Goal: Find contact information: Find contact information

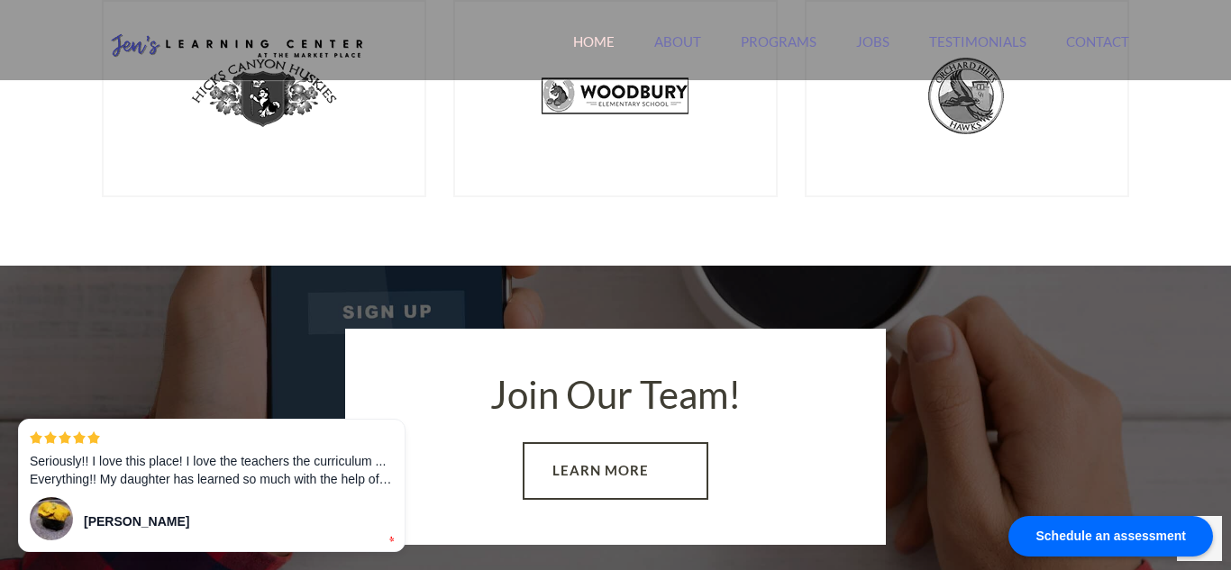
scroll to position [2436, 0]
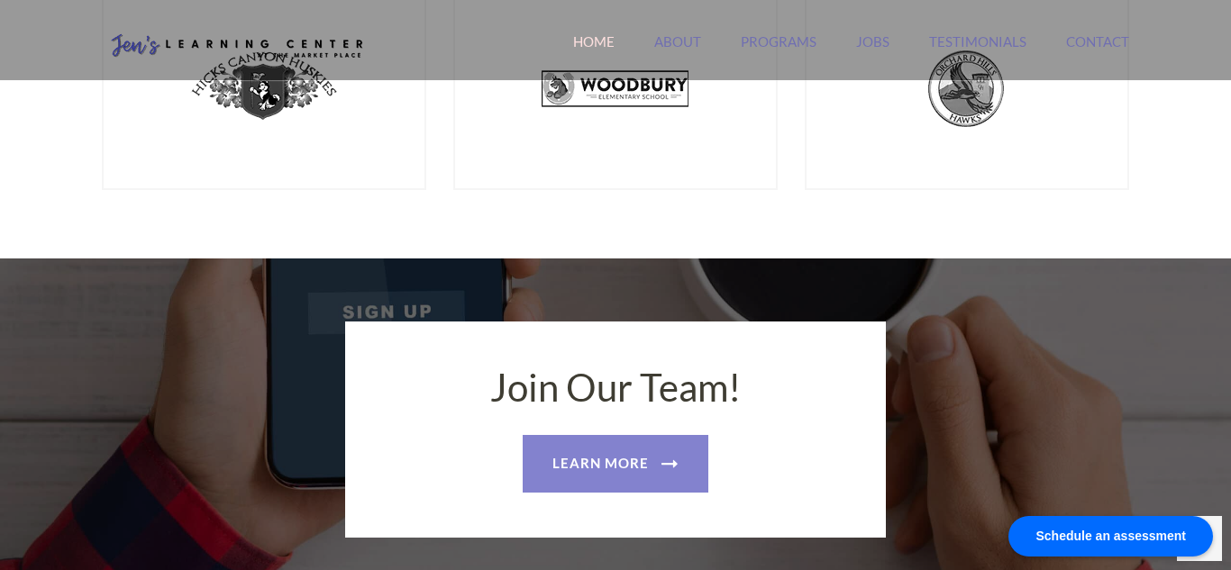
click at [633, 458] on link "Learn More" at bounding box center [616, 464] width 186 height 58
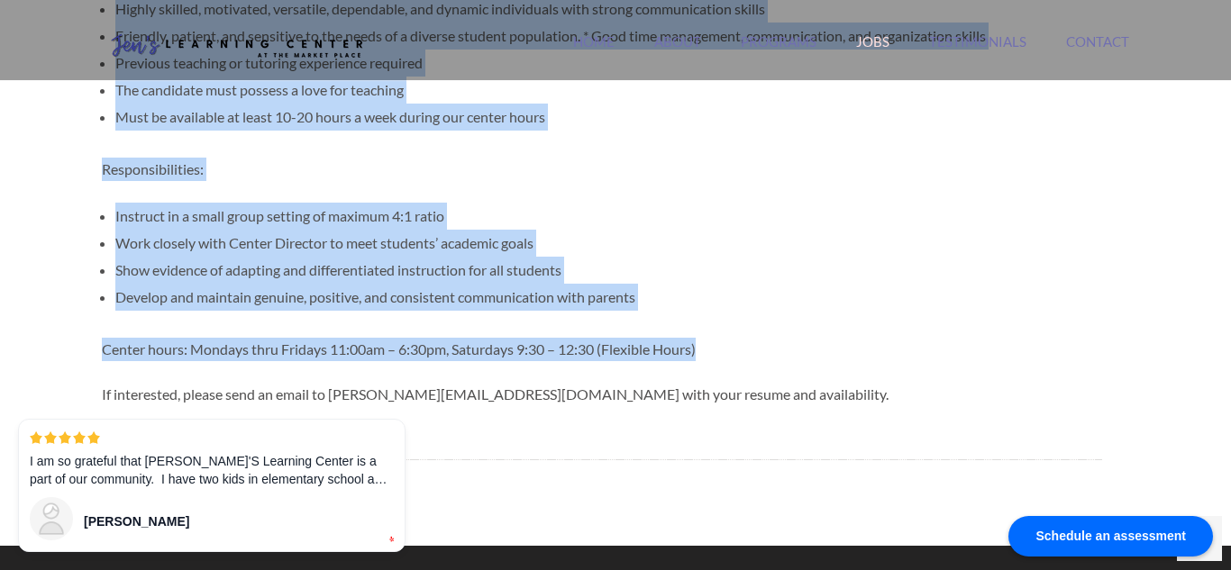
scroll to position [857, 0]
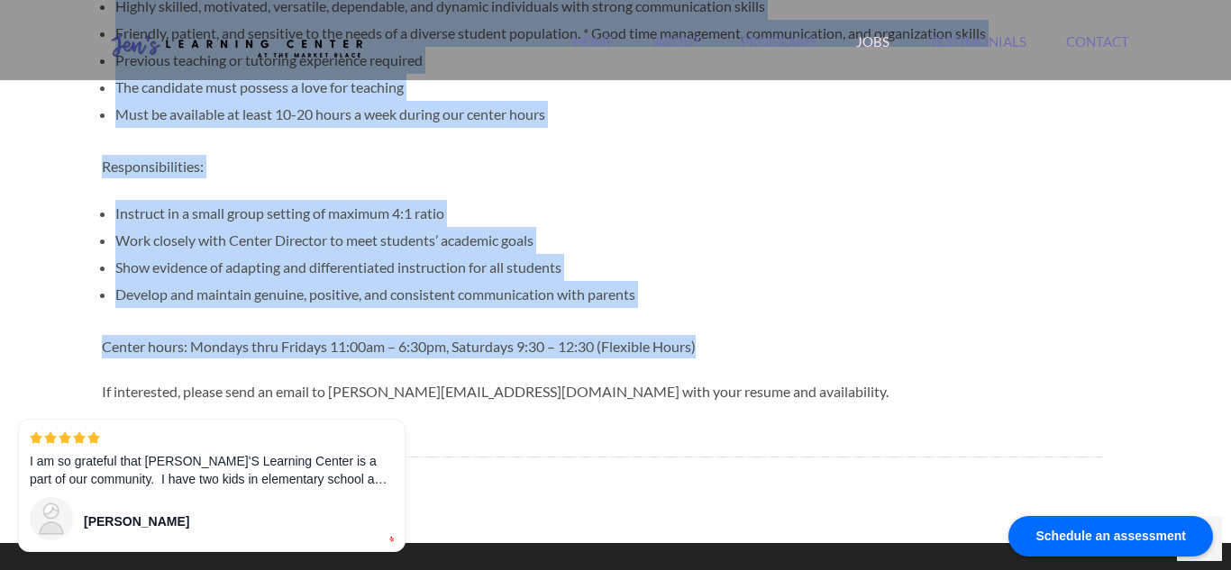
drag, startPoint x: 1230, startPoint y: 86, endPoint x: 1229, endPoint y: 314, distance: 228.9
click at [1229, 314] on div "Jen's Learning Center Orange County's #1 Rated Tutoring Center Search for: Sear…" at bounding box center [615, 203] width 1231 height 2120
click at [943, 360] on div "Jen’s Learning Center is now hiring! We provide Common Core State Standard Alig…" at bounding box center [602, 73] width 1000 height 705
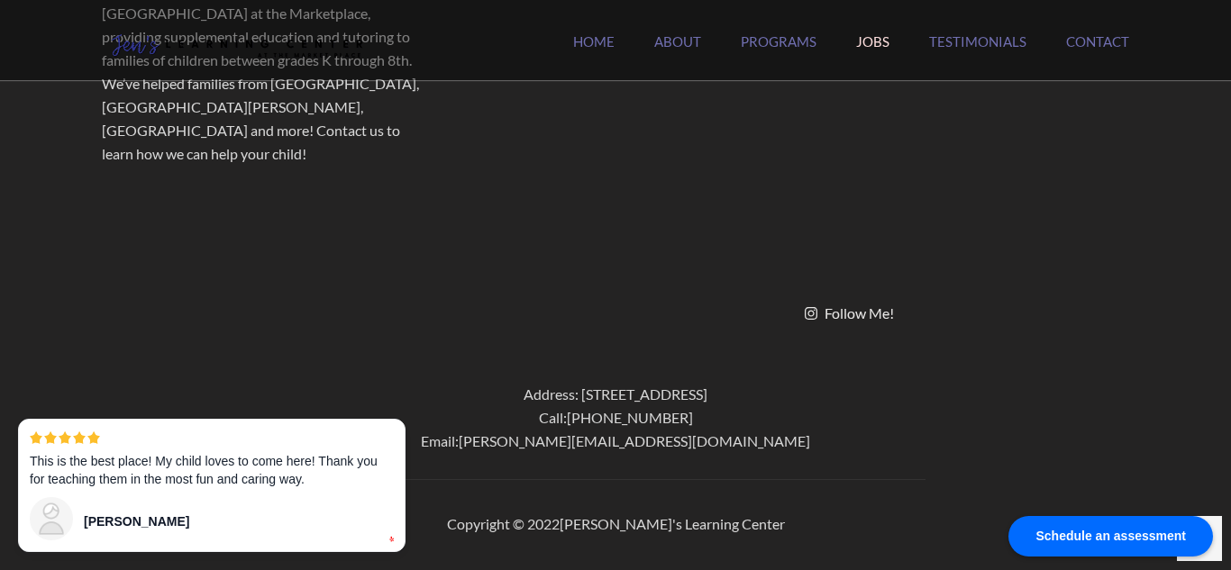
scroll to position [0, 0]
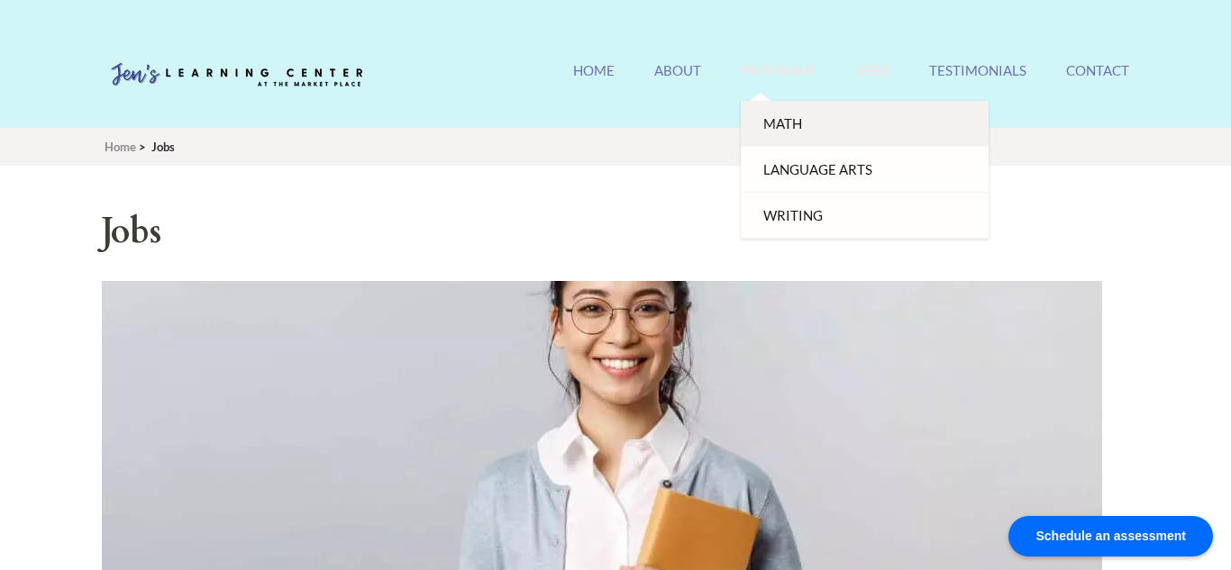
click at [789, 130] on link "Math" at bounding box center [865, 124] width 248 height 46
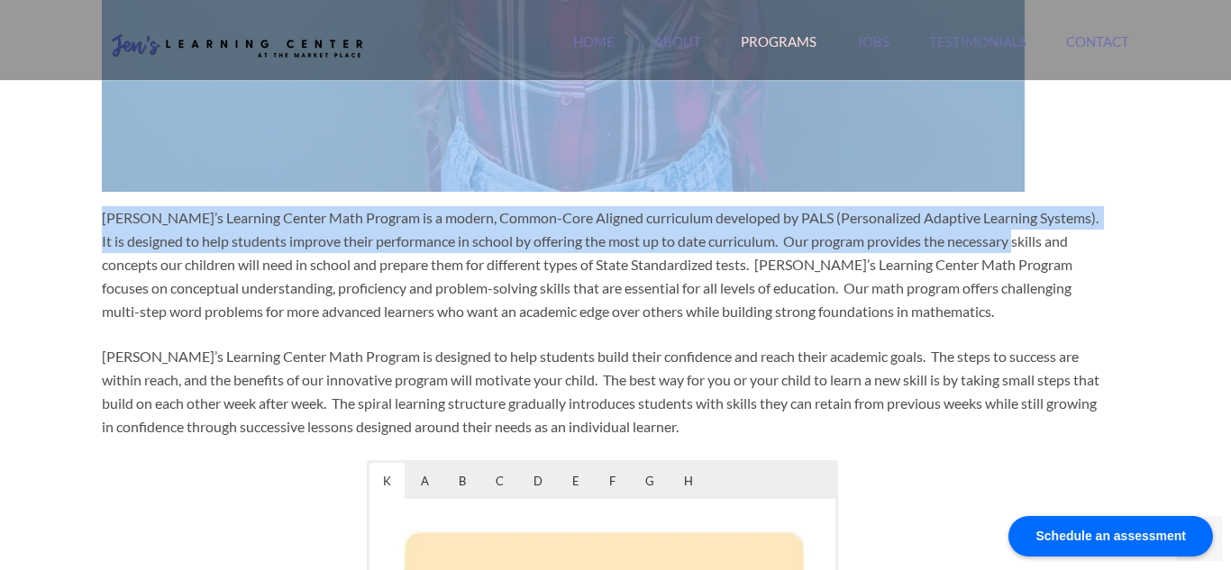
scroll to position [618, 0]
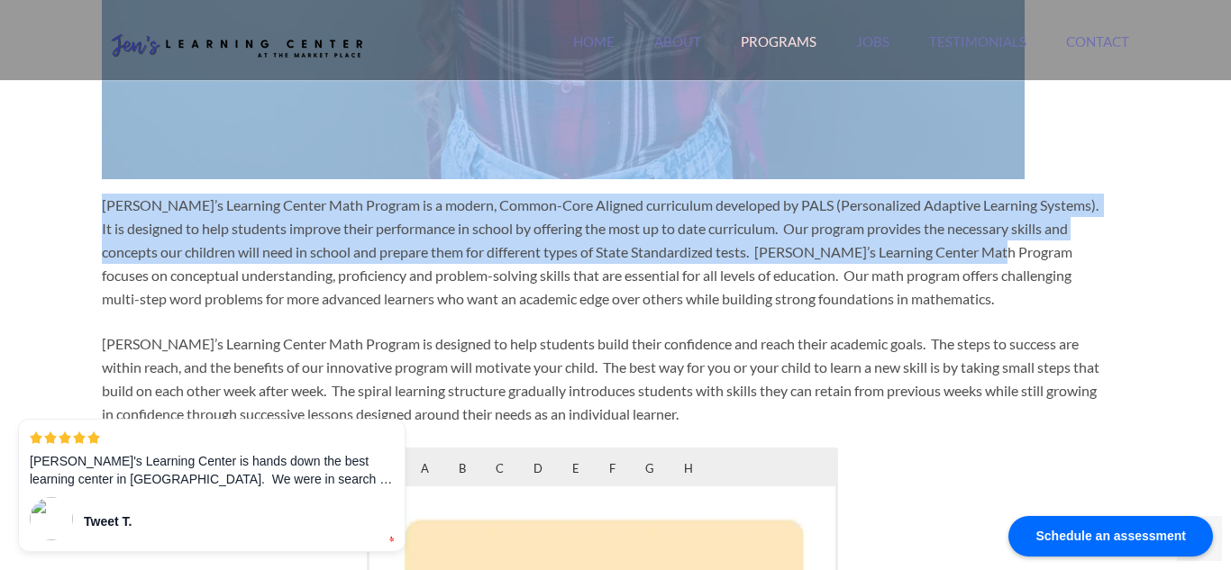
drag, startPoint x: 1229, startPoint y: 106, endPoint x: 1230, endPoint y: 244, distance: 137.9
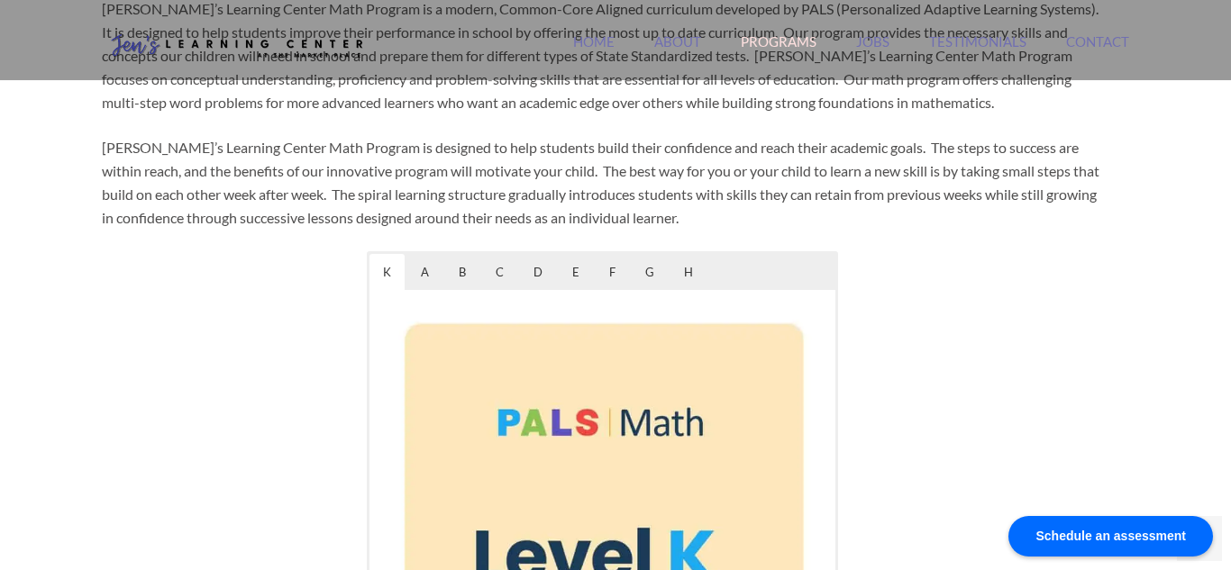
scroll to position [806, 0]
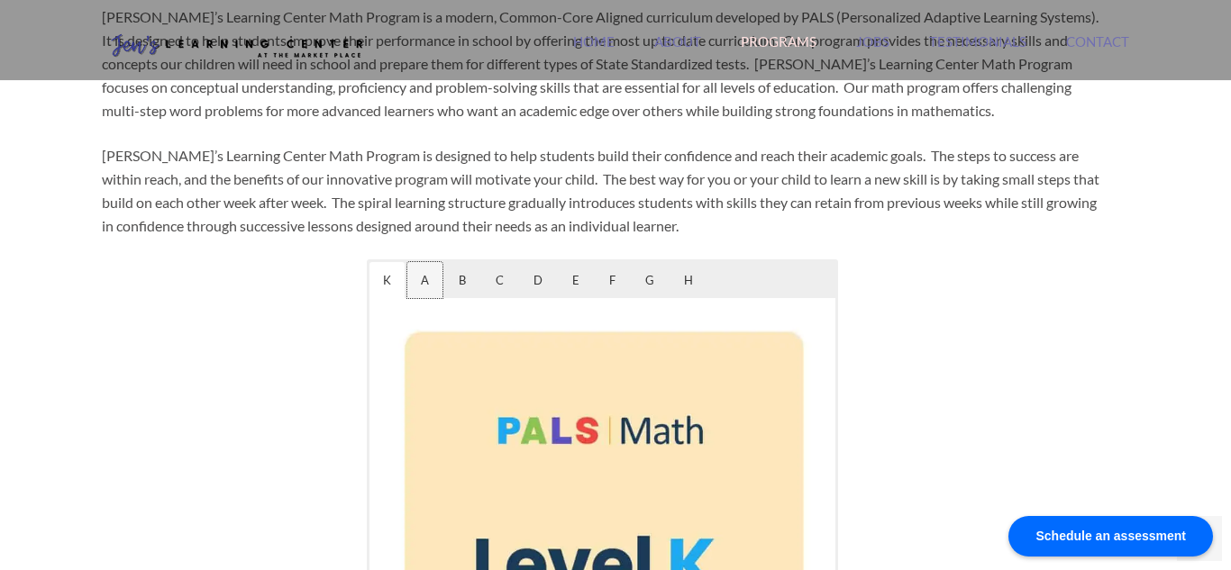
click at [427, 276] on span "A" at bounding box center [424, 280] width 35 height 36
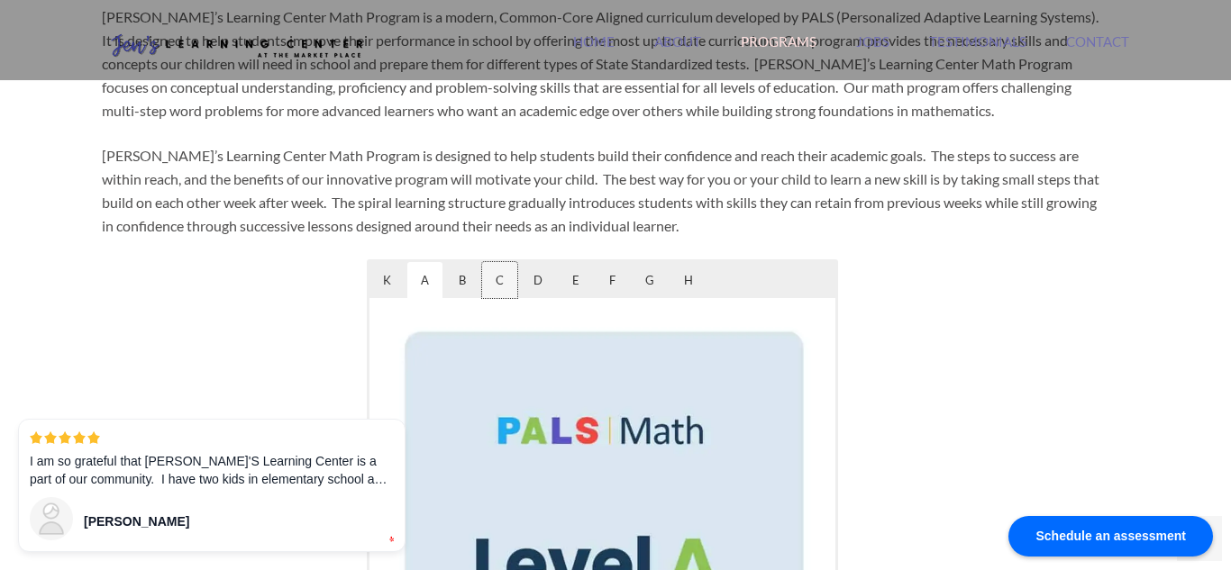
click at [506, 285] on span "C" at bounding box center [499, 280] width 35 height 36
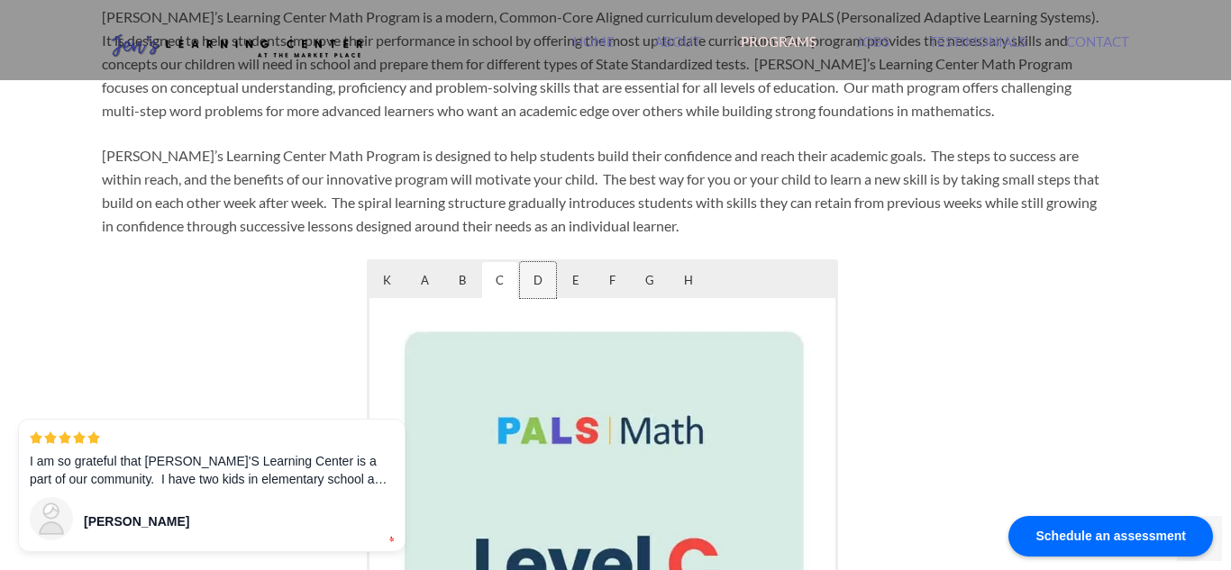
click at [537, 280] on span "D" at bounding box center [538, 280] width 36 height 36
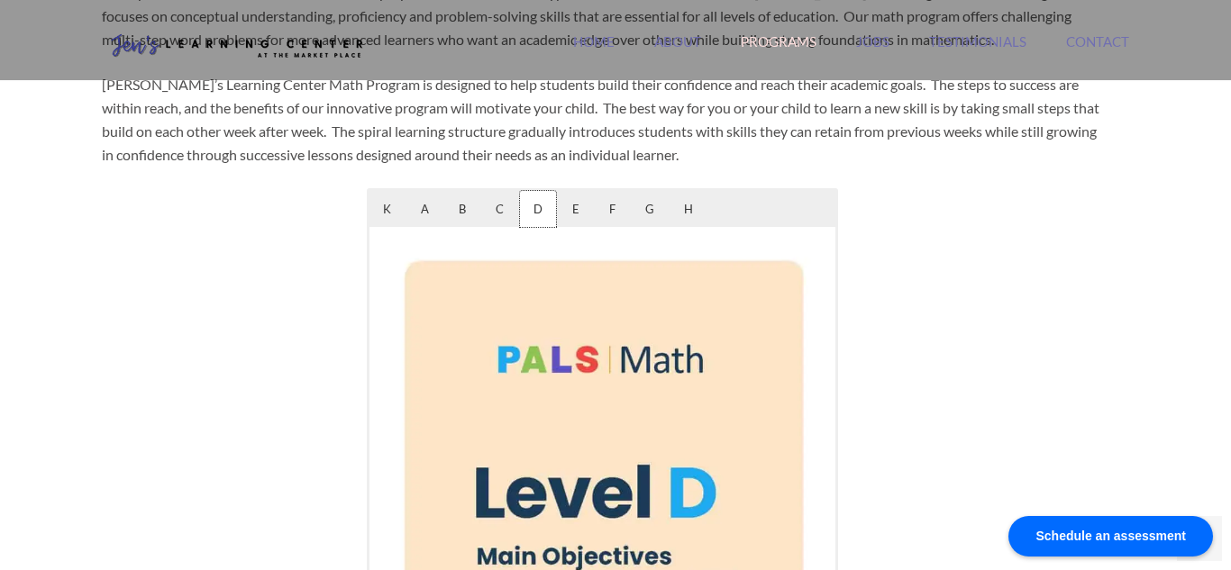
scroll to position [858, 0]
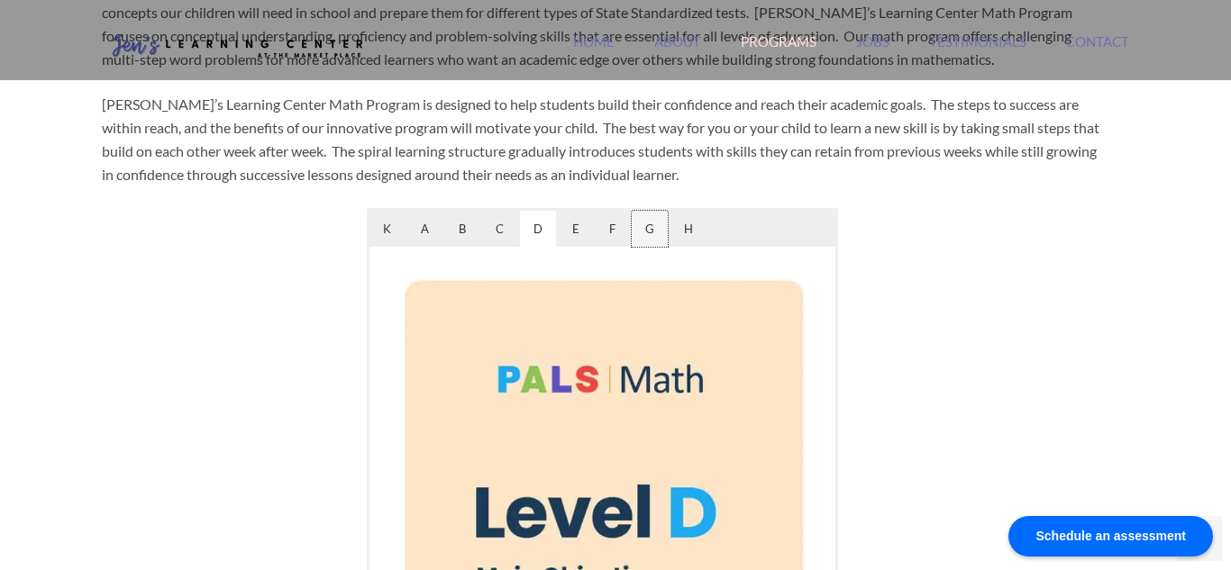
click at [645, 232] on span "G" at bounding box center [650, 229] width 36 height 36
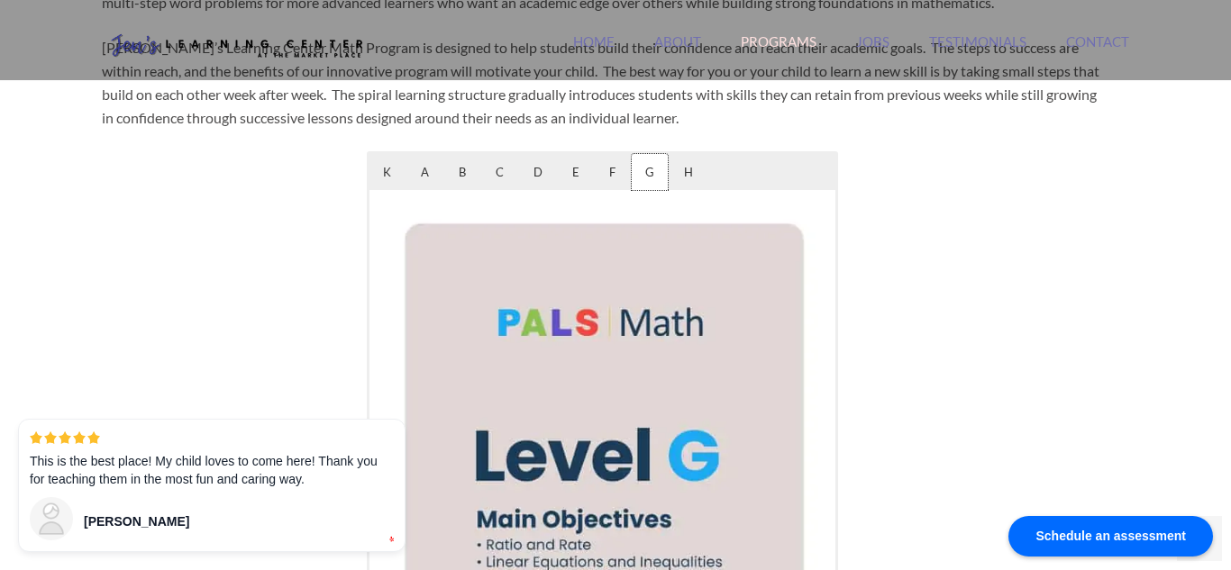
scroll to position [910, 0]
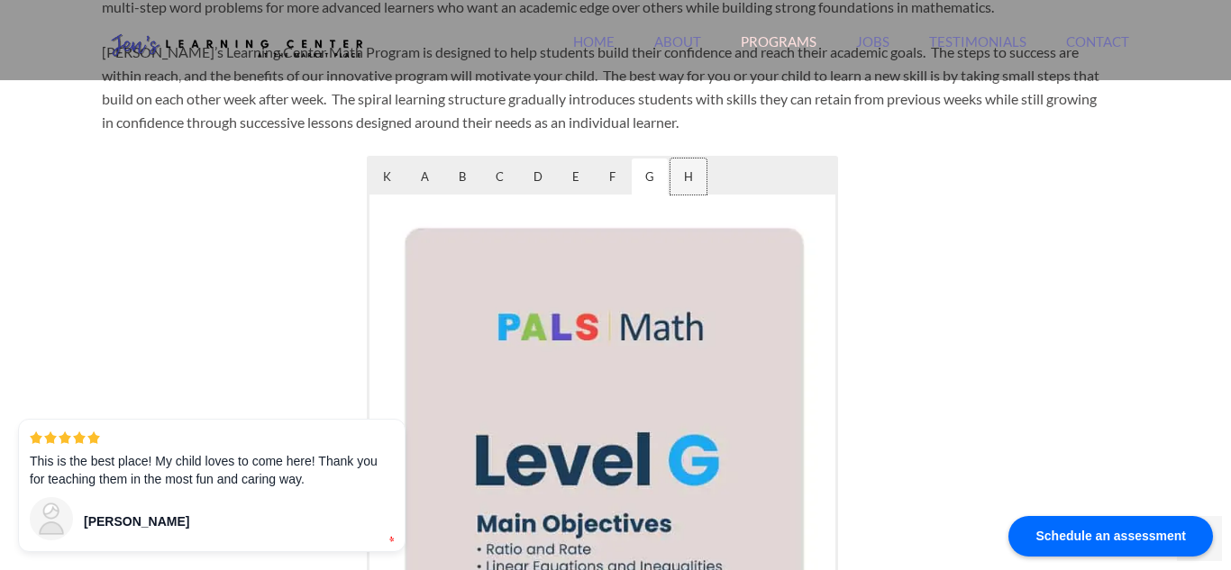
click at [692, 178] on span "H" at bounding box center [688, 177] width 36 height 36
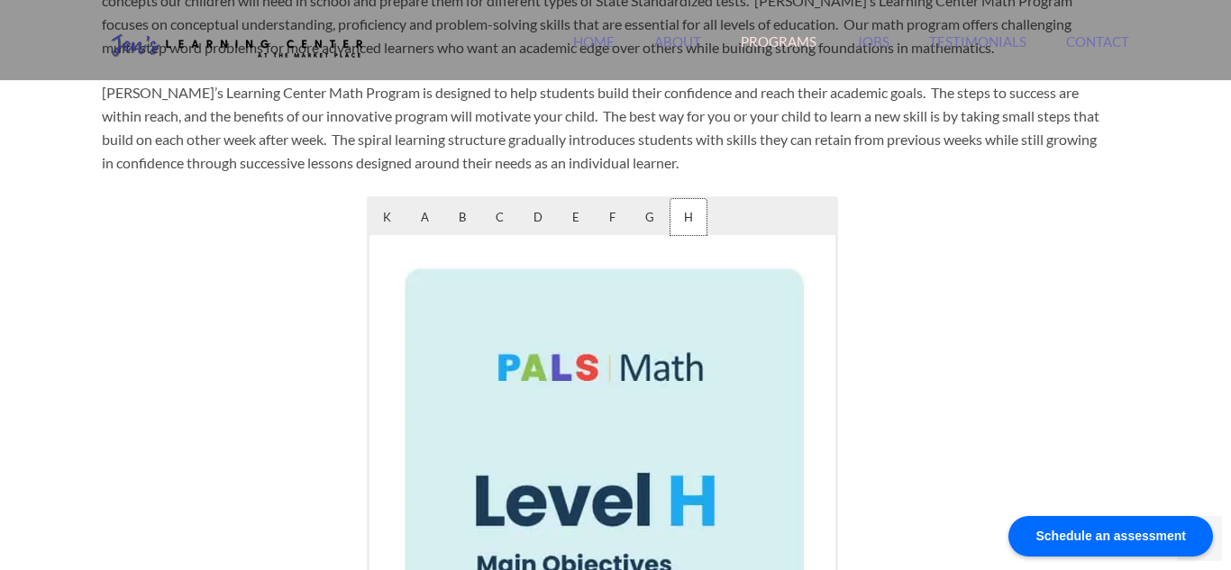
scroll to position [866, 0]
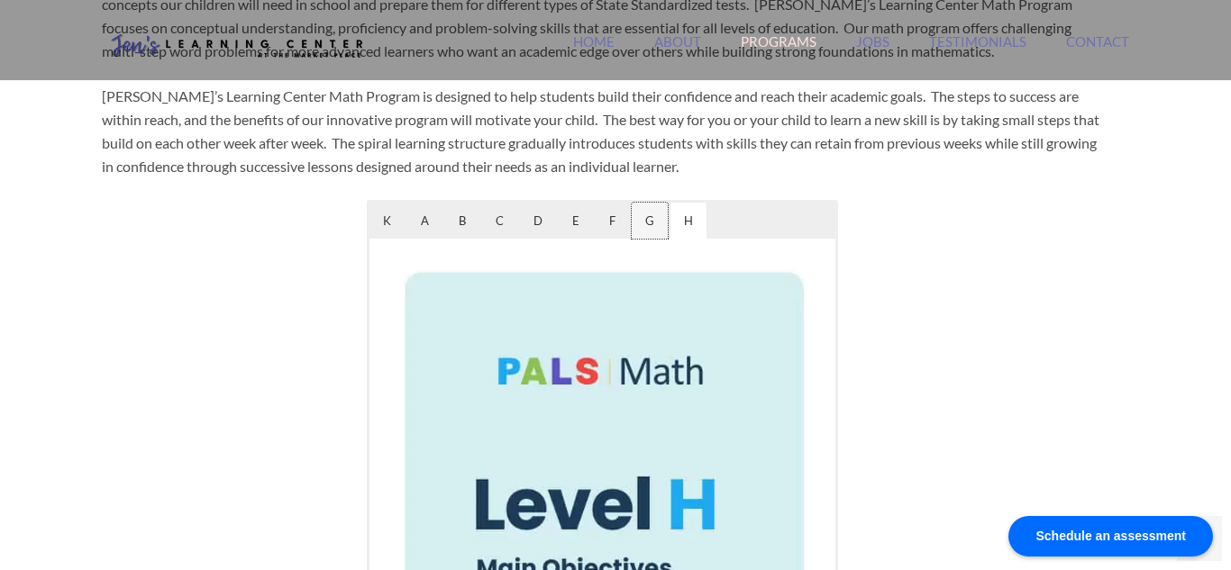
click at [647, 222] on span "G" at bounding box center [650, 221] width 36 height 36
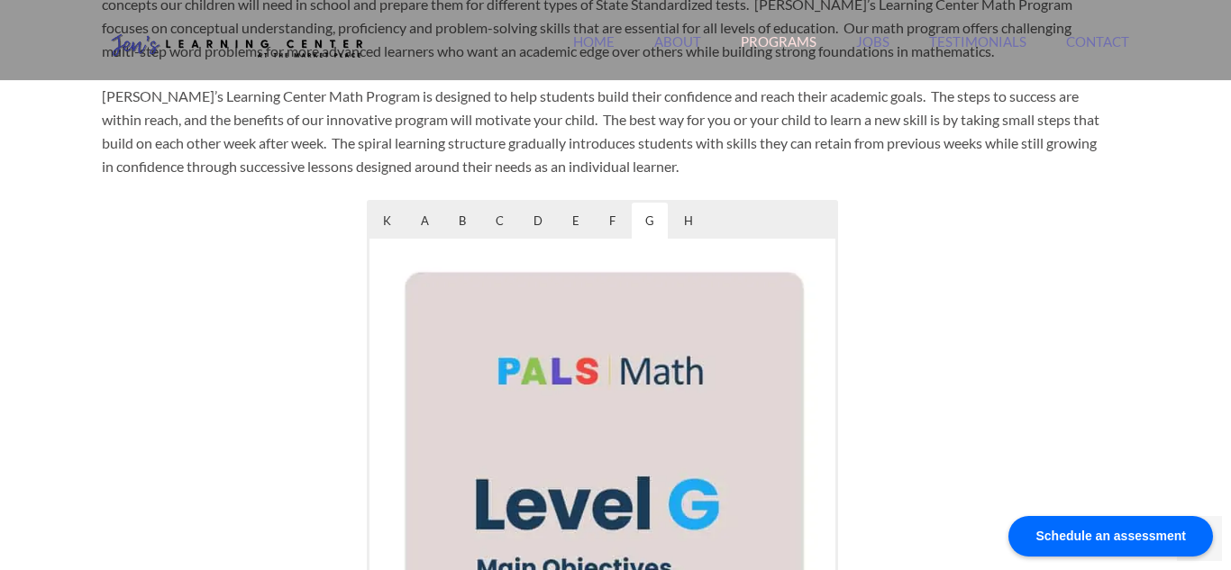
click at [1162, 365] on div "Jen's Learning Center Orange County's #1 Rated Tutoring Center Search for: Sear…" at bounding box center [615, 427] width 1231 height 2587
click at [1081, 46] on link "Contact" at bounding box center [1097, 52] width 63 height 39
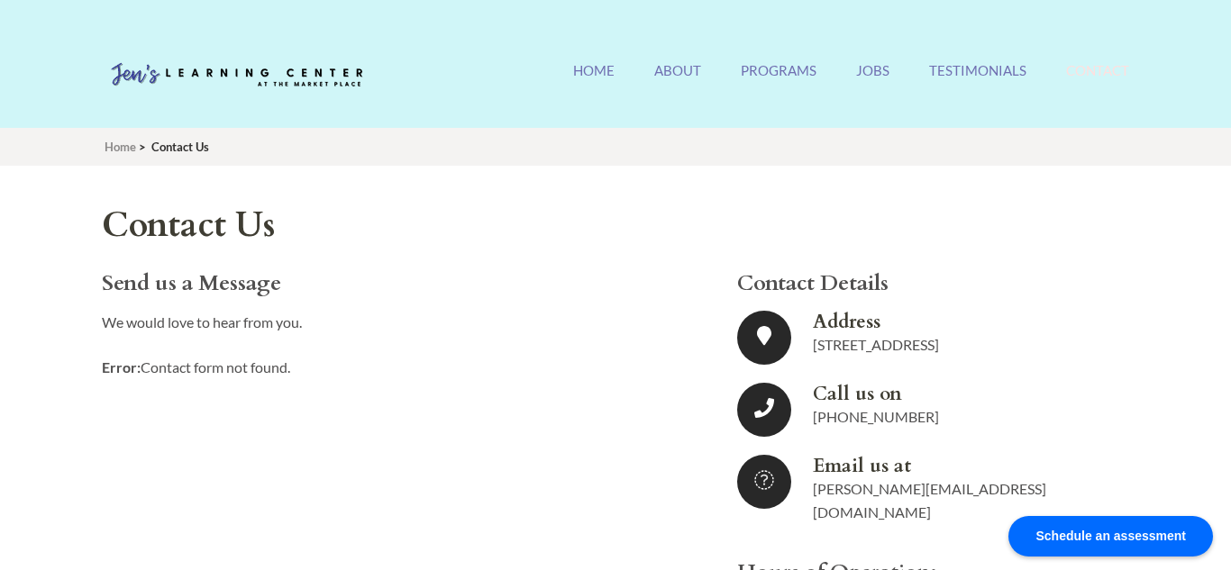
click at [996, 438] on ul "Address 13214 Jamboree Rd, Irvine, CA 92602 Call us on (949) 940-6095 Email us …" at bounding box center [919, 418] width 365 height 214
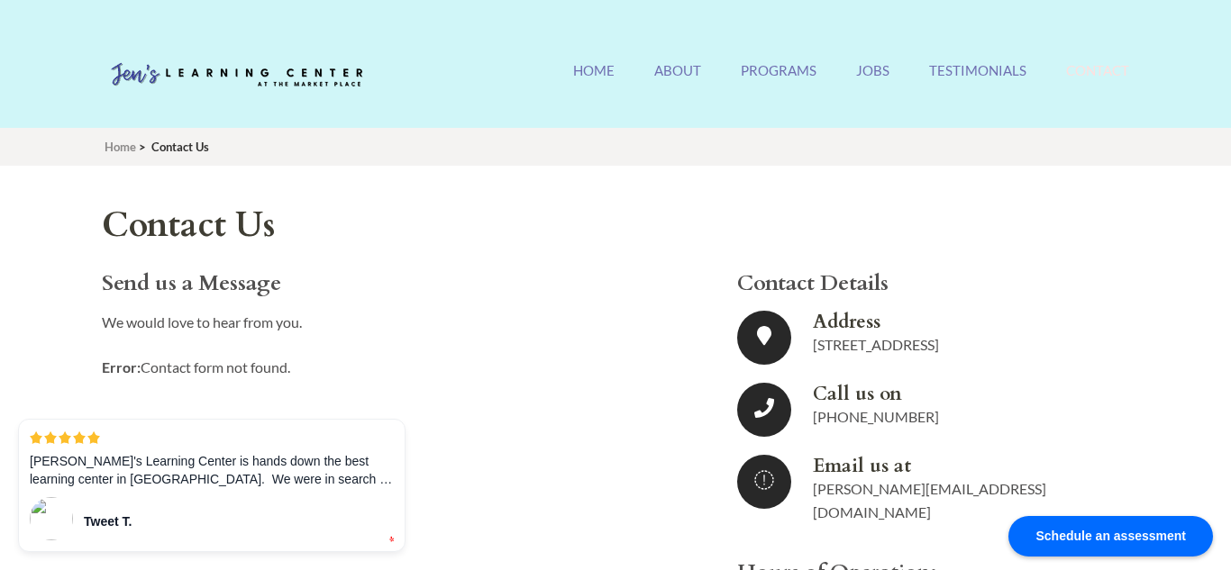
click at [451, 413] on div "Send us a Message We would love to hear from you. Error: Contact form not found…" at bounding box center [601, 523] width 1027 height 504
click at [371, 474] on p "I am so grateful that [PERSON_NAME]'S Learning Center is a part of our communit…" at bounding box center [212, 470] width 382 height 38
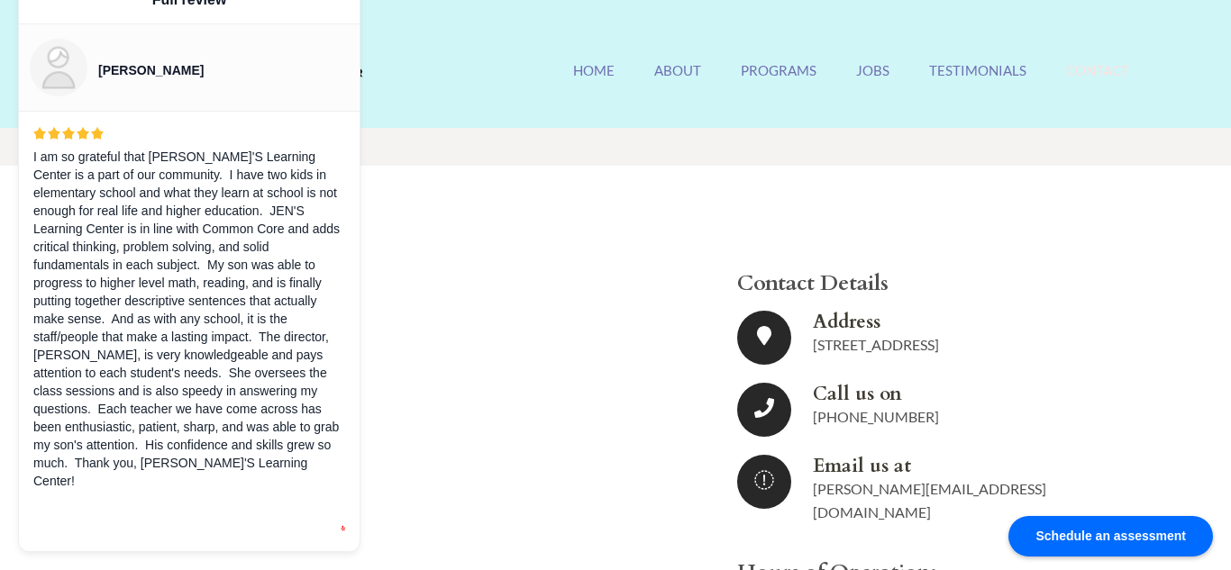
click at [441, 264] on section "Contact Us Send us a Message We would love to hear from you. Error: Contact for…" at bounding box center [602, 490] width 1000 height 569
click at [582, 79] on link "Home" at bounding box center [593, 81] width 41 height 39
